Goal: Task Accomplishment & Management: Complete application form

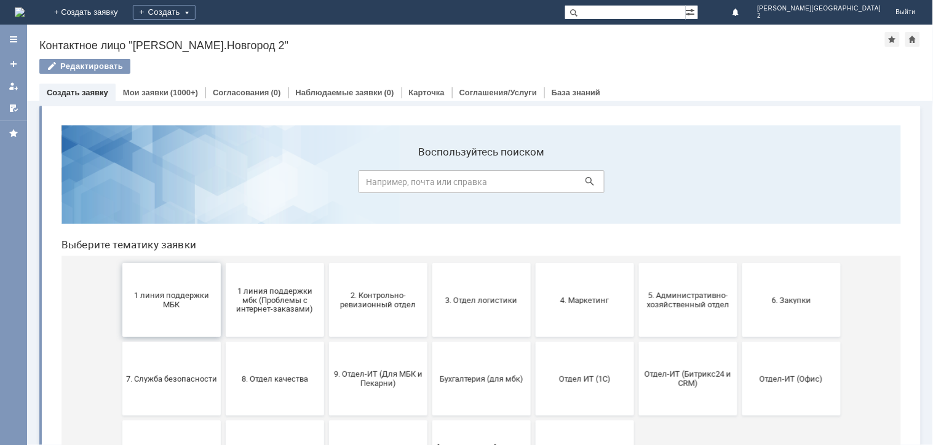
click at [187, 299] on span "1 линия поддержки МБК" at bounding box center [170, 299] width 91 height 18
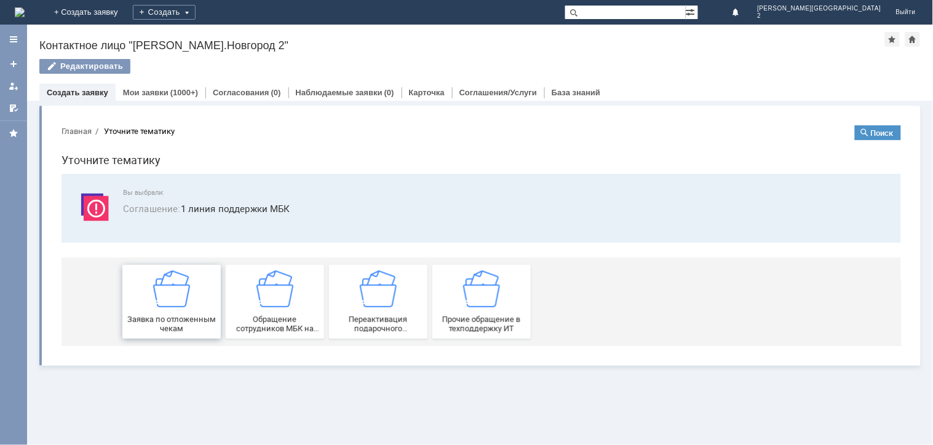
click at [179, 324] on span "Заявка по отложенным чекам" at bounding box center [170, 323] width 91 height 18
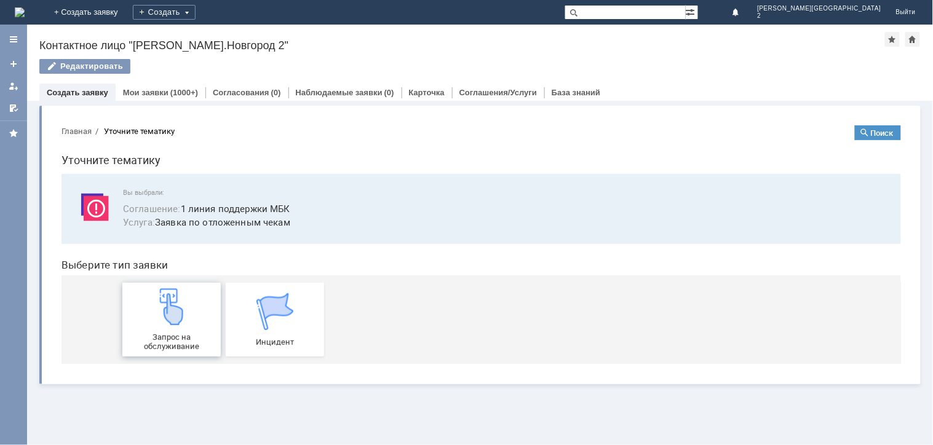
click at [181, 321] on img at bounding box center [171, 306] width 37 height 37
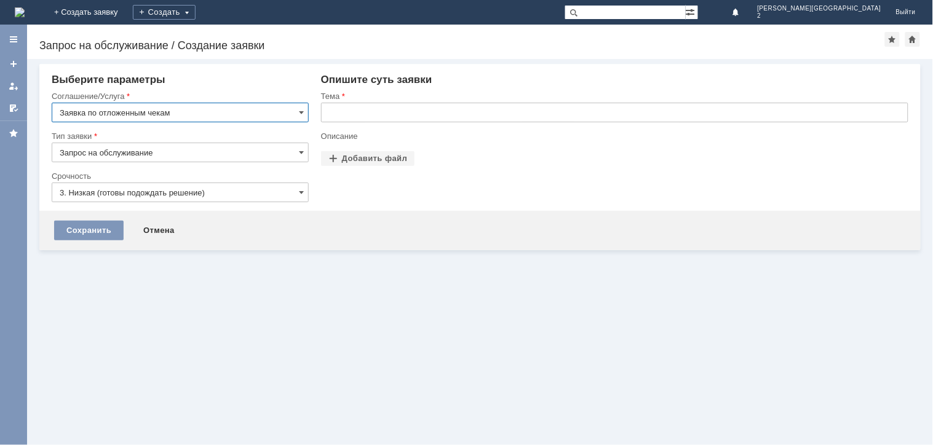
click at [357, 114] on input "text" at bounding box center [614, 113] width 587 height 20
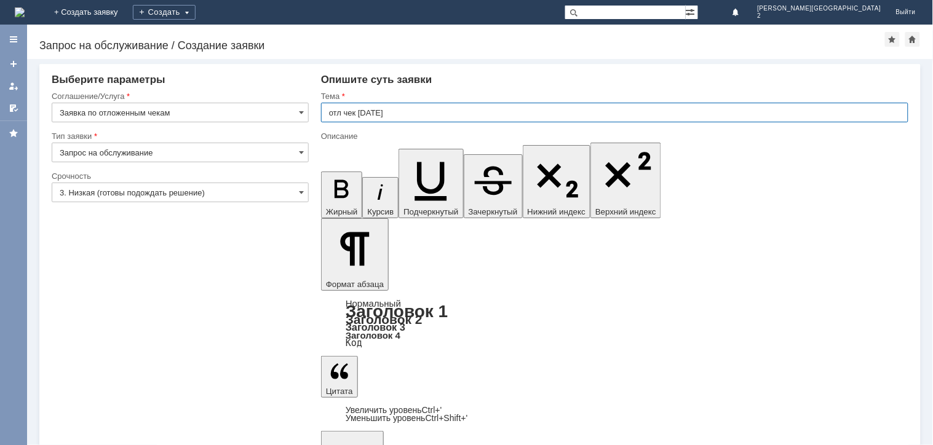
type input "отл чек [DATE]"
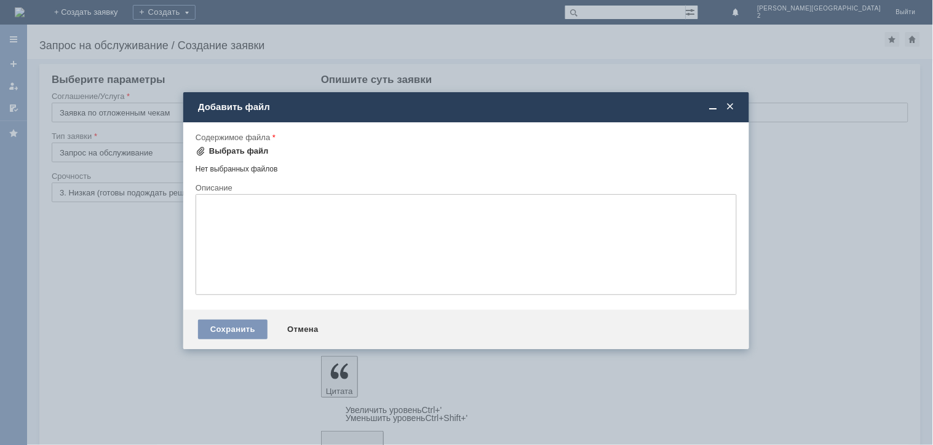
click at [223, 148] on div "Выбрать файл" at bounding box center [239, 151] width 60 height 10
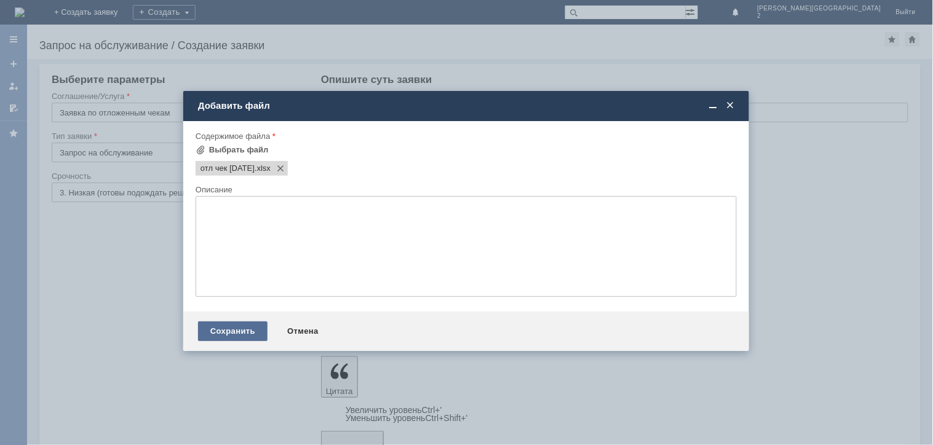
click at [231, 333] on div "Сохранить" at bounding box center [232, 332] width 69 height 20
